Goal: Task Accomplishment & Management: Manage account settings

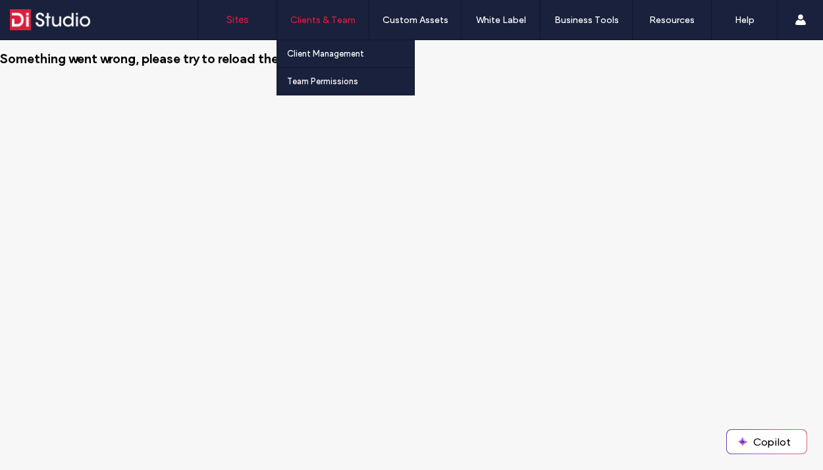
click at [313, 20] on label "Clients & Team" at bounding box center [322, 19] width 65 height 11
click at [307, 55] on label "Client Management" at bounding box center [325, 54] width 77 height 10
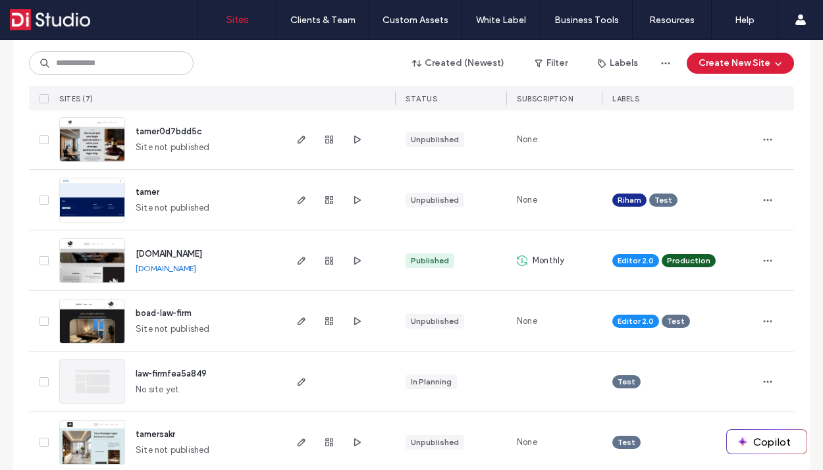
scroll to position [228, 0]
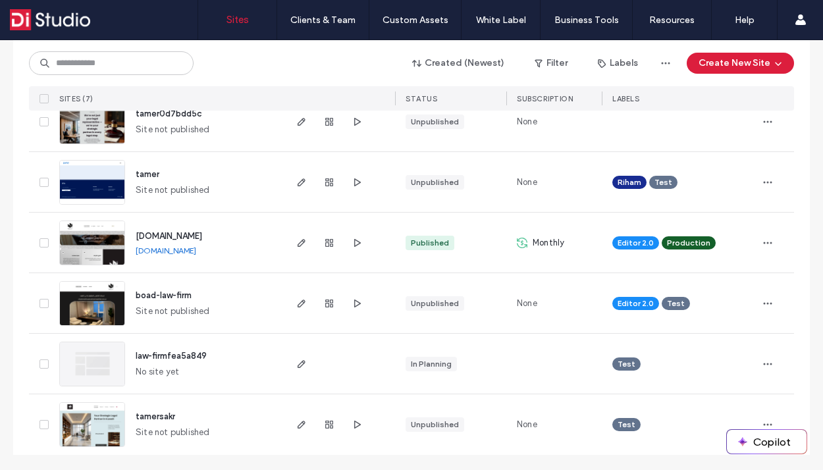
click at [159, 354] on span "law-firmfea5a849" at bounding box center [171, 356] width 71 height 10
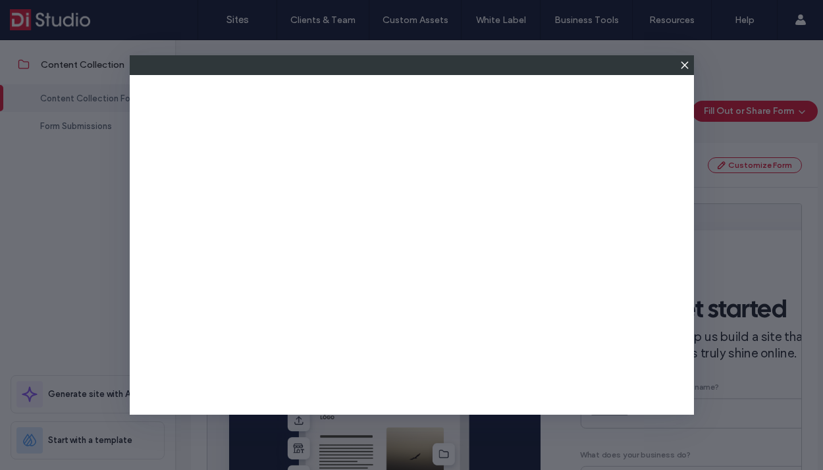
click at [682, 64] on icon at bounding box center [685, 65] width 11 height 11
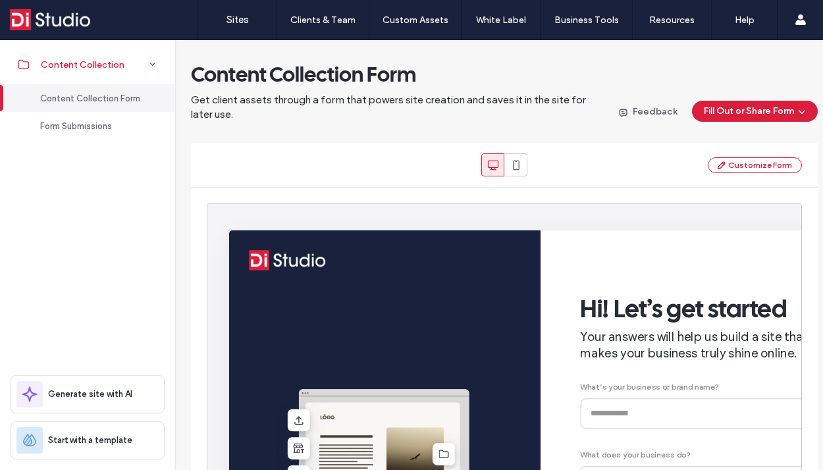
click at [64, 68] on span "Content Collection" at bounding box center [83, 64] width 84 height 11
click at [65, 68] on span "Content Collection" at bounding box center [83, 64] width 84 height 11
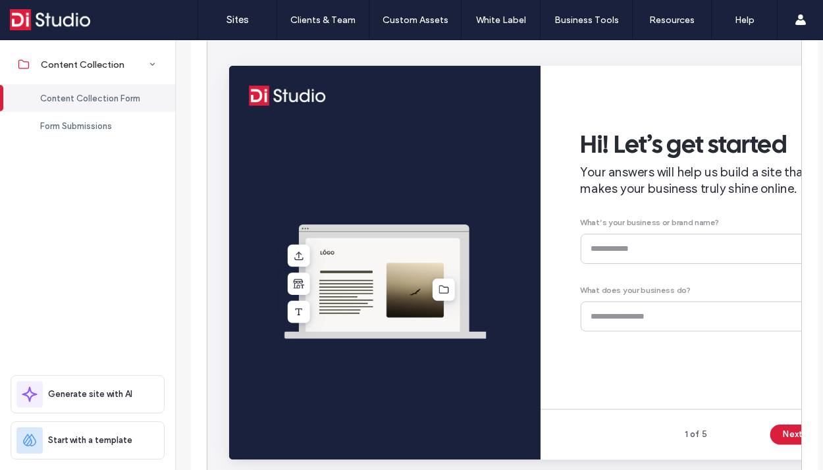
scroll to position [254, 0]
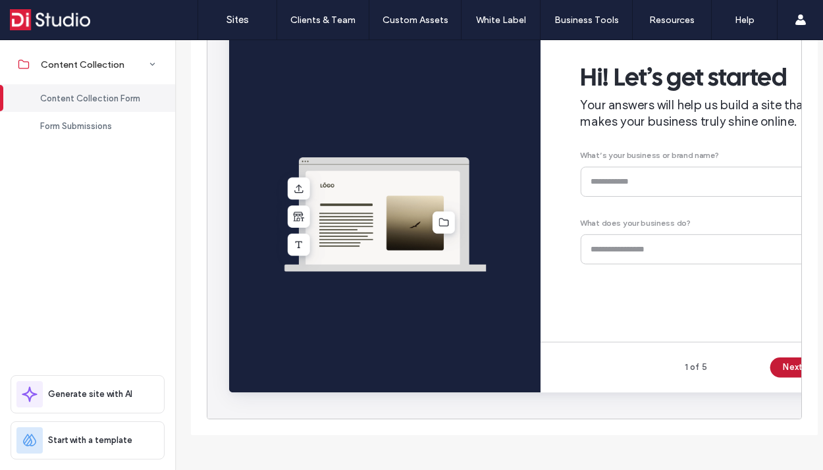
click at [818, 387] on button "Next" at bounding box center [827, 387] width 59 height 21
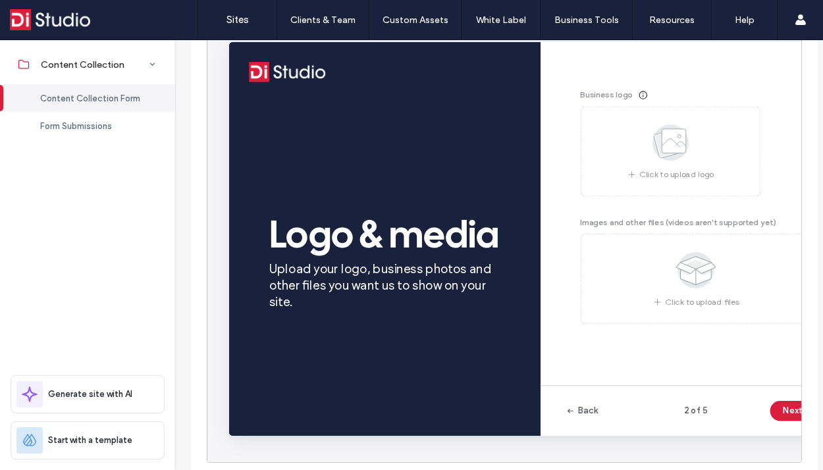
scroll to position [188, 20]
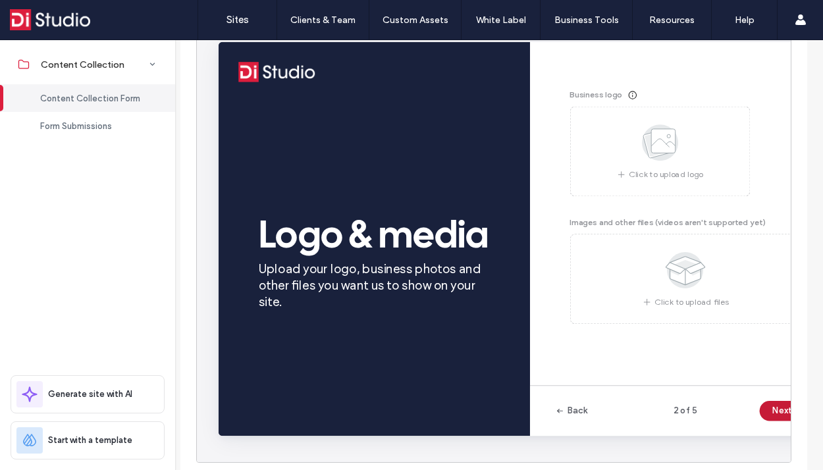
click at [811, 427] on button "Next" at bounding box center [817, 429] width 59 height 21
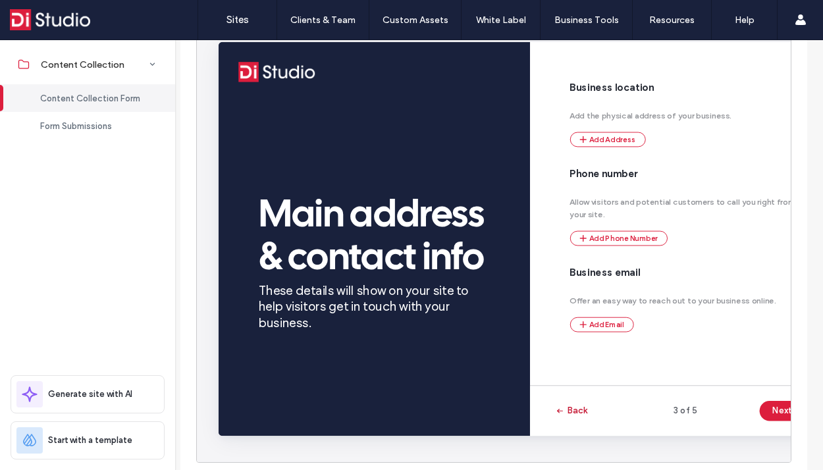
click at [593, 433] on button "Back" at bounding box center [589, 429] width 35 height 21
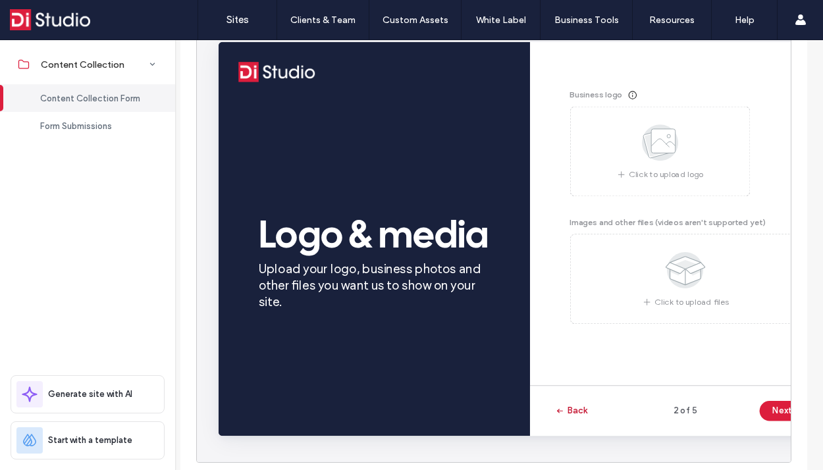
click at [591, 432] on button "Back" at bounding box center [589, 429] width 35 height 21
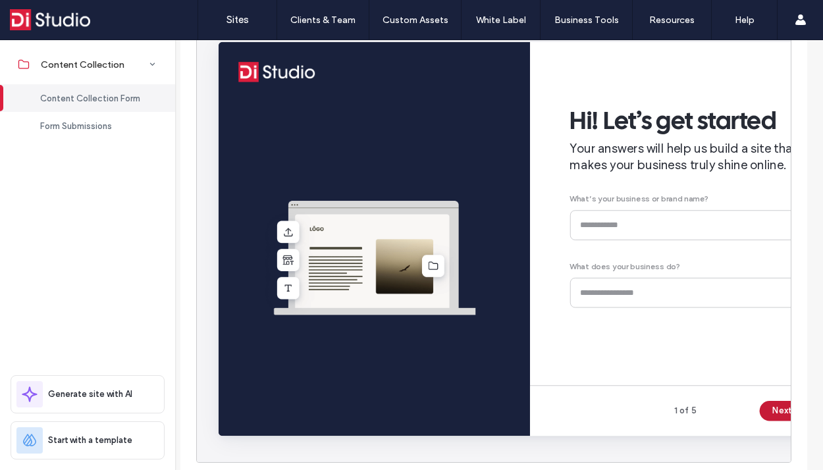
click at [792, 425] on button "Next" at bounding box center [817, 429] width 59 height 21
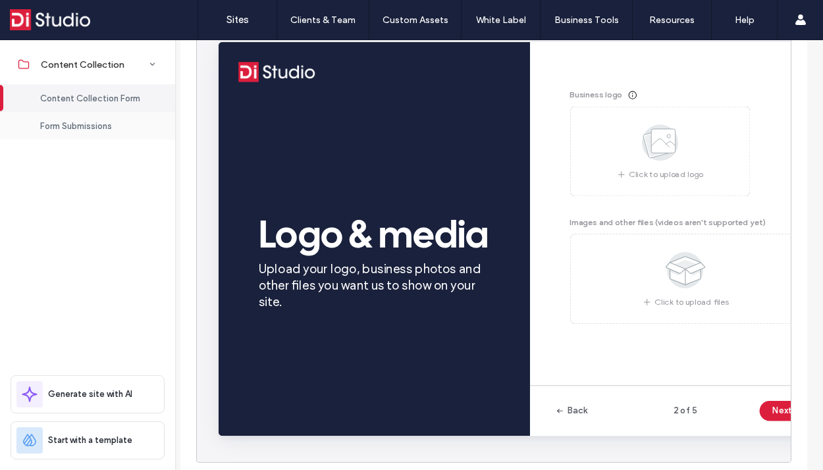
click at [90, 128] on span "Form Submissions" at bounding box center [76, 126] width 72 height 10
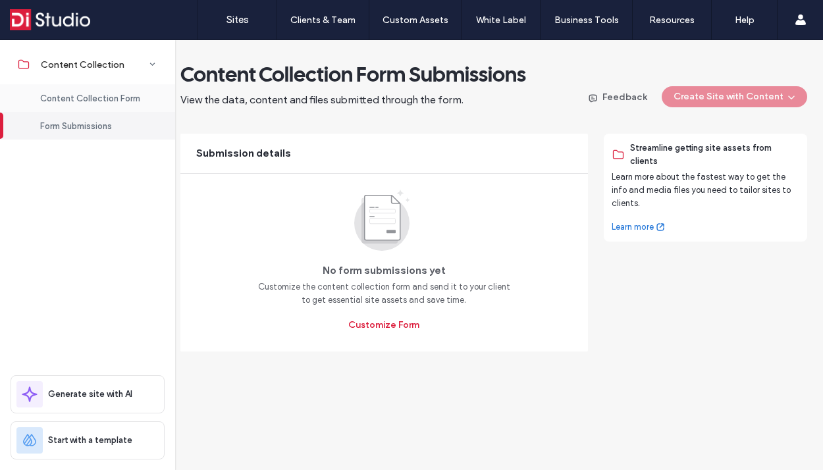
click at [88, 98] on span "Content Collection Form" at bounding box center [90, 99] width 100 height 10
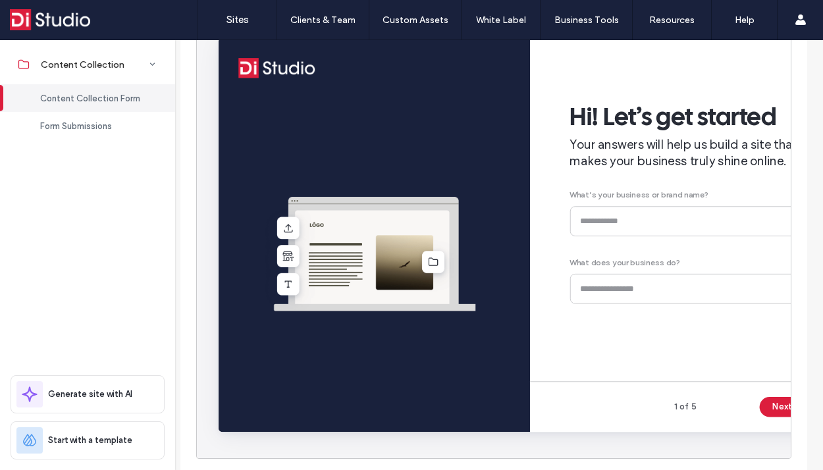
scroll to position [198, 11]
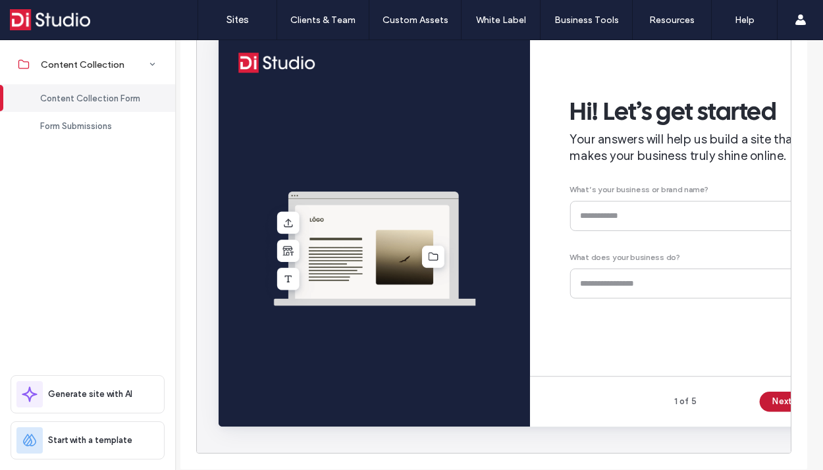
click at [811, 423] on button "Next" at bounding box center [817, 420] width 59 height 21
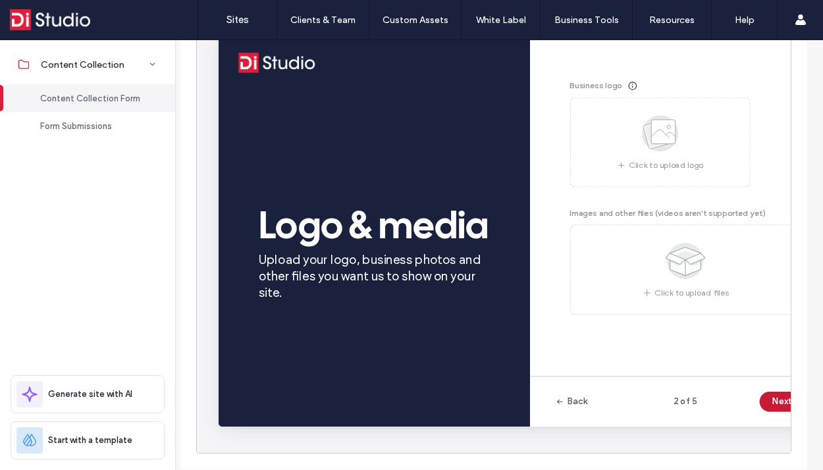
click at [800, 415] on button "Next" at bounding box center [817, 420] width 59 height 21
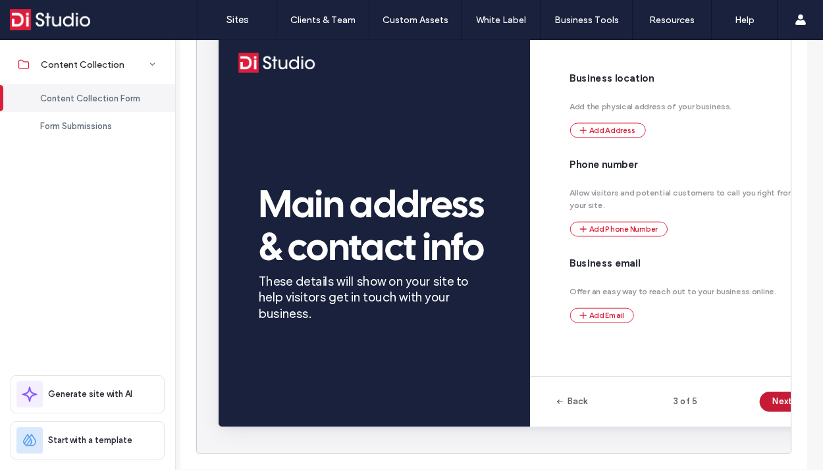
click at [804, 419] on button "Next" at bounding box center [817, 420] width 59 height 21
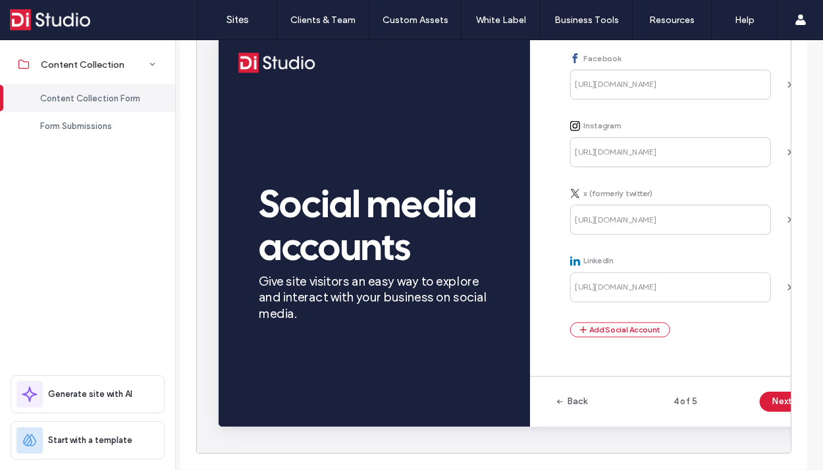
scroll to position [7, 0]
click at [791, 419] on button "Next" at bounding box center [817, 420] width 59 height 21
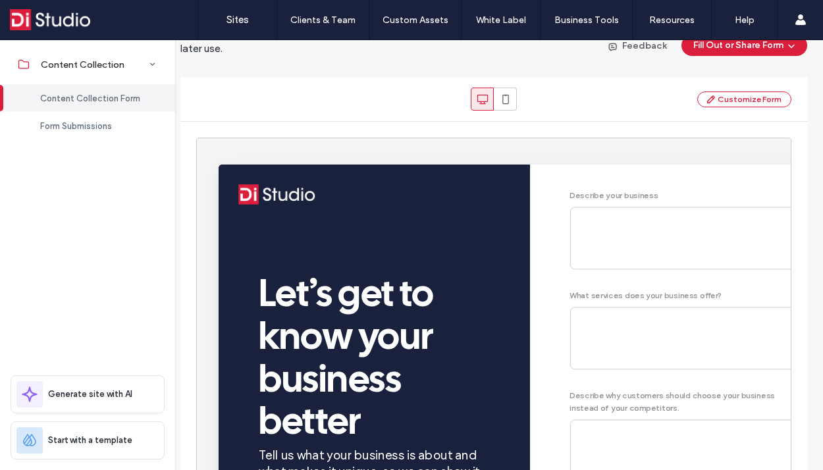
scroll to position [198, 11]
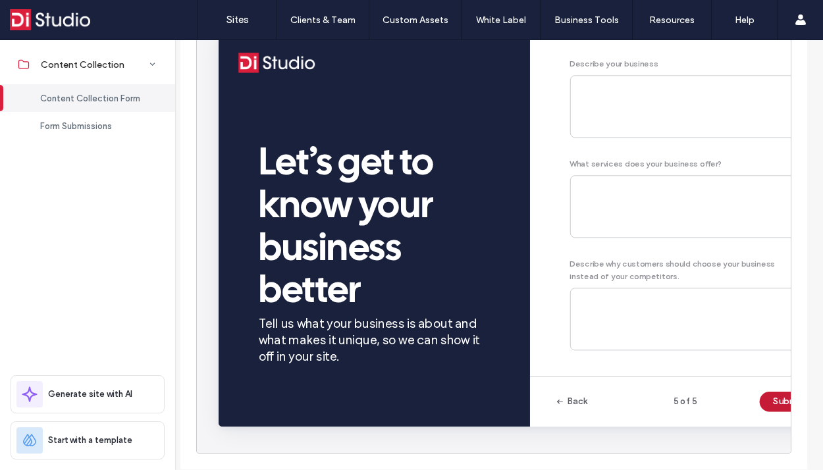
click at [799, 420] on button "Submit" at bounding box center [817, 420] width 59 height 21
click at [84, 125] on span "Form Submissions" at bounding box center [76, 126] width 72 height 10
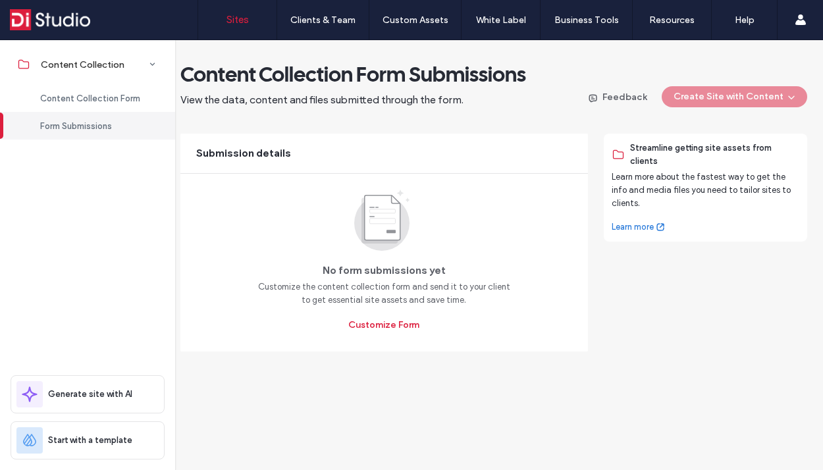
click at [242, 14] on label "Sites" at bounding box center [238, 20] width 22 height 12
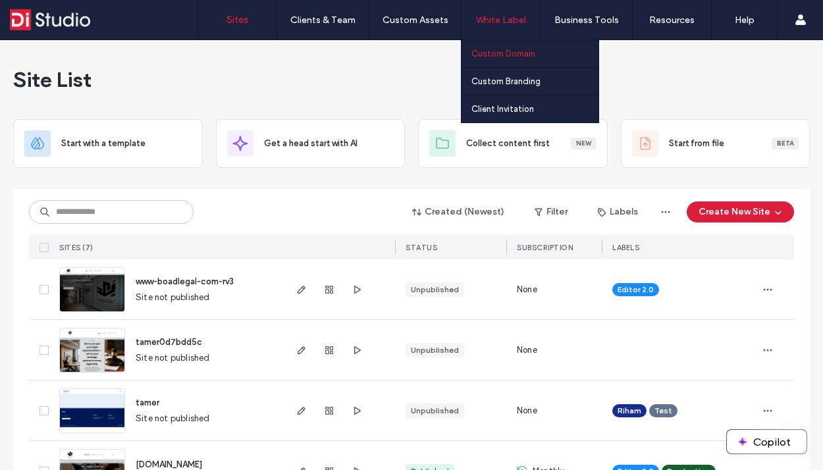
click at [494, 54] on label "Custom Domain" at bounding box center [503, 54] width 64 height 10
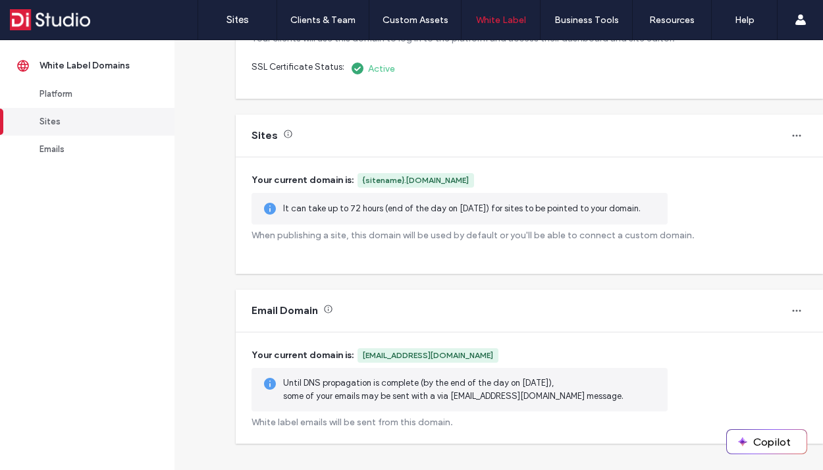
scroll to position [173, 0]
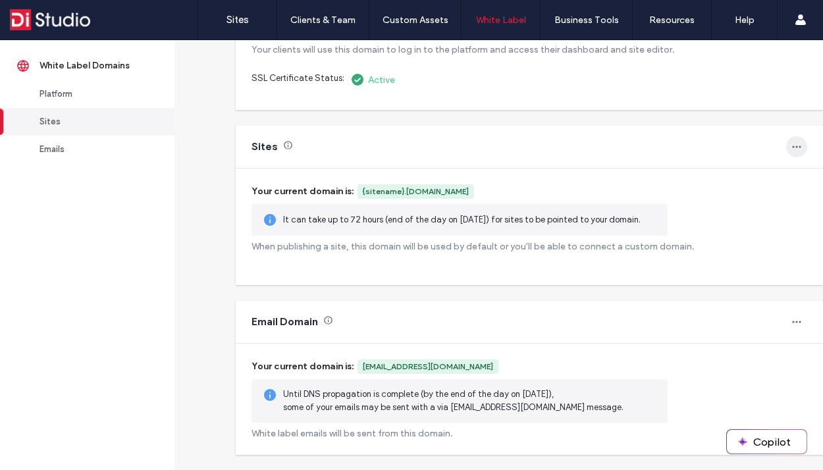
click at [791, 142] on icon "button" at bounding box center [796, 147] width 11 height 11
click at [583, 155] on div "Sites" at bounding box center [529, 147] width 587 height 42
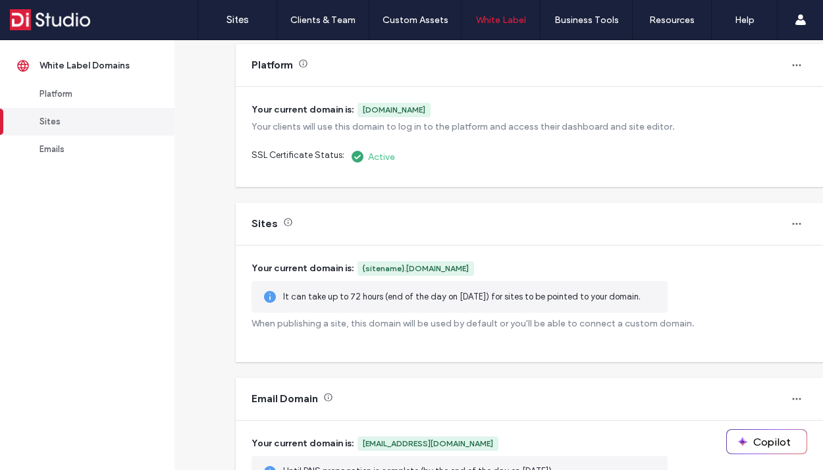
scroll to position [0, 0]
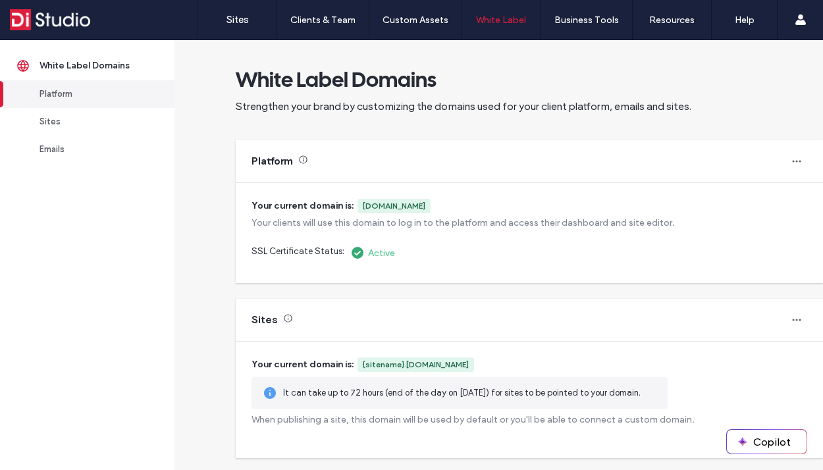
click at [96, 92] on div "Platform" at bounding box center [93, 94] width 107 height 13
click at [82, 125] on div "Sites" at bounding box center [93, 121] width 107 height 13
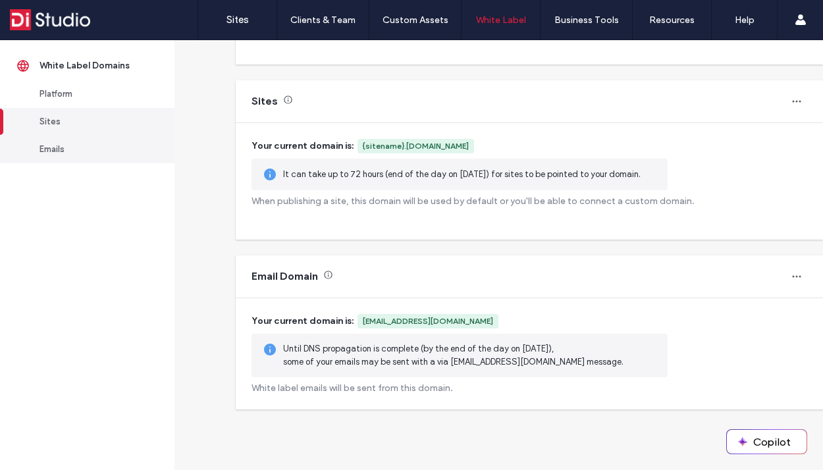
click at [74, 147] on div "Emails" at bounding box center [93, 149] width 107 height 13
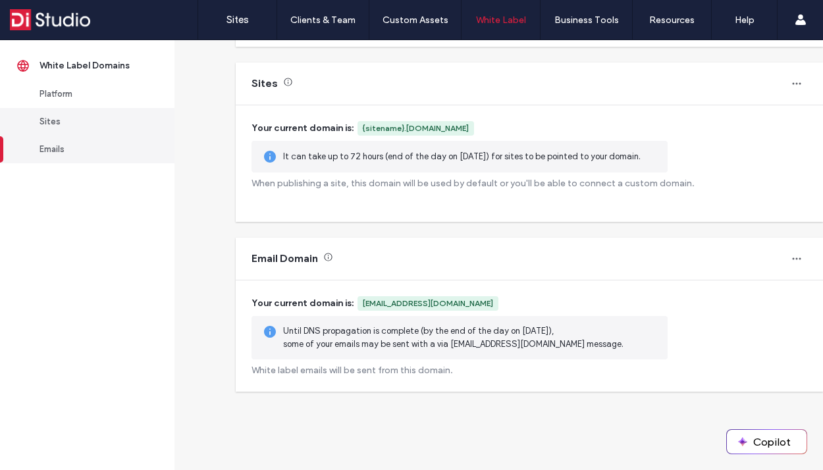
scroll to position [239, 0]
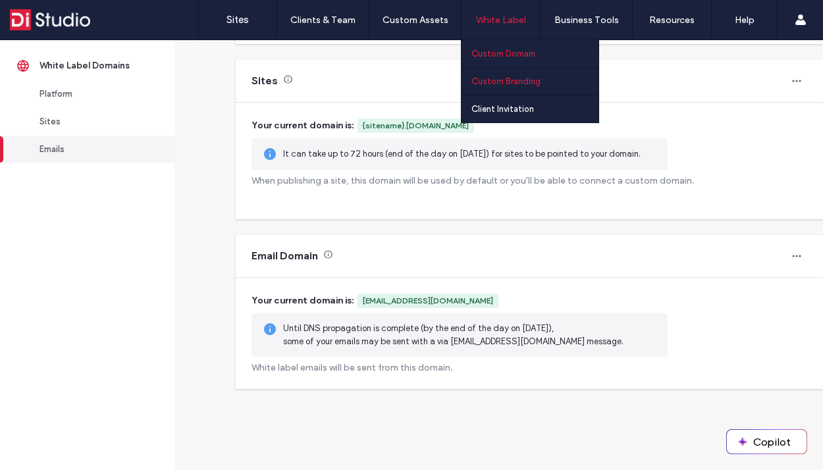
click at [494, 78] on label "Custom Branding" at bounding box center [505, 81] width 69 height 10
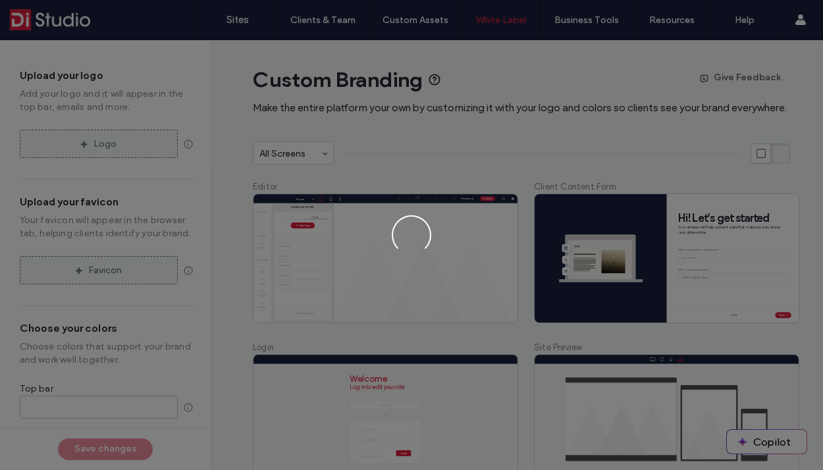
type input "*******"
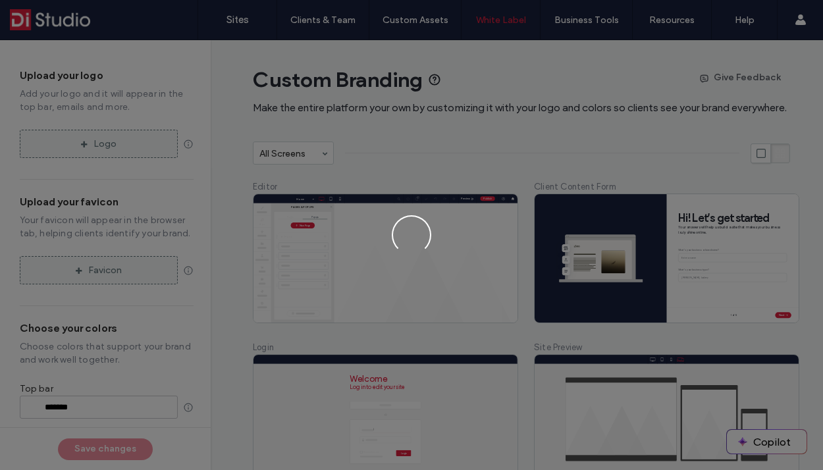
type input "*******"
